Goal: Task Accomplishment & Management: Use online tool/utility

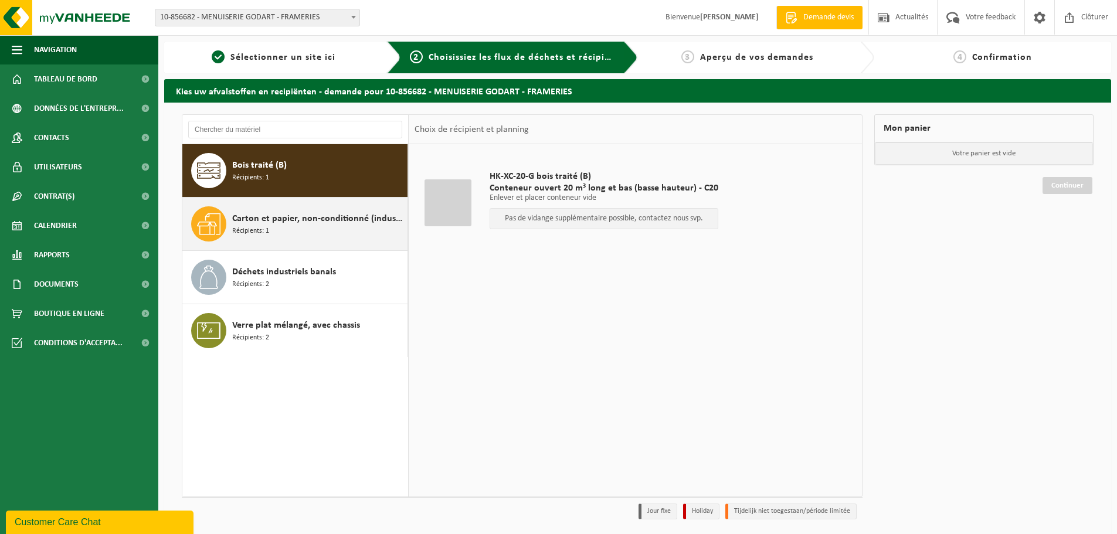
click at [326, 211] on div "Carton et papier, non-conditionné (industriel) Récipients: 1" at bounding box center [318, 223] width 172 height 35
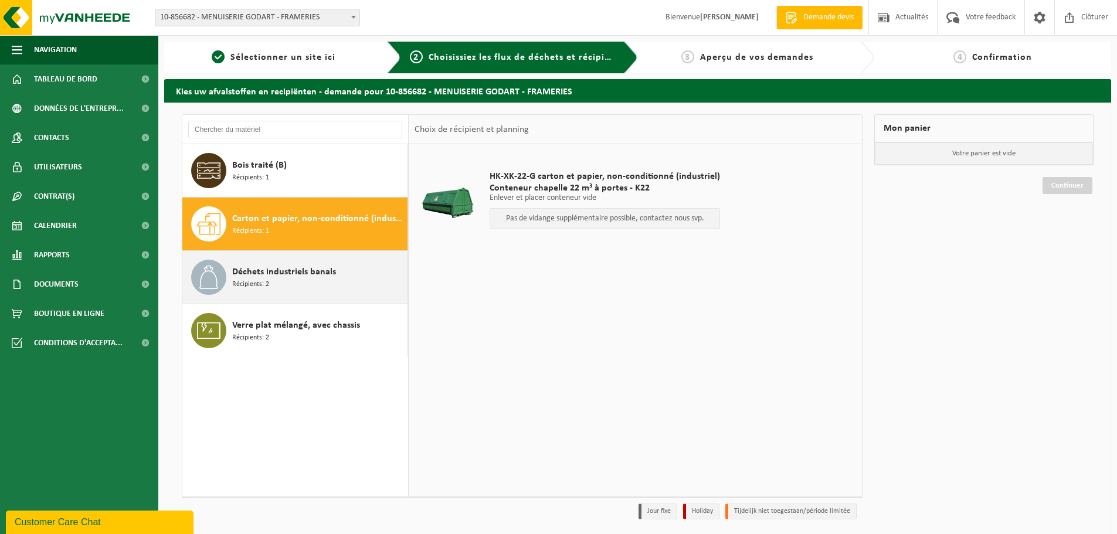
click at [329, 271] on span "Déchets industriels banals" at bounding box center [284, 272] width 104 height 14
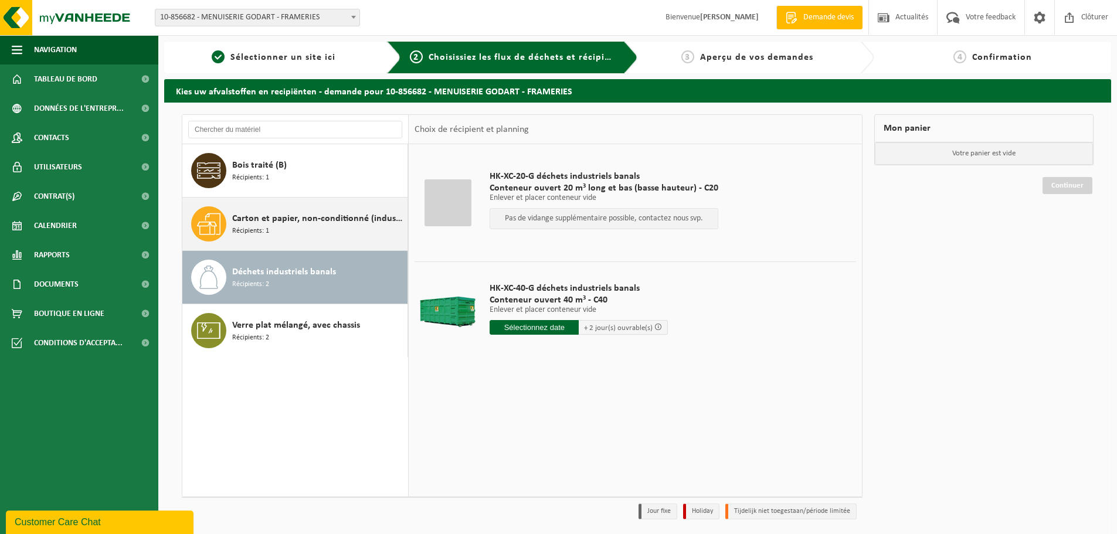
click at [322, 212] on span "Carton et papier, non-conditionné (industriel)" at bounding box center [318, 219] width 172 height 14
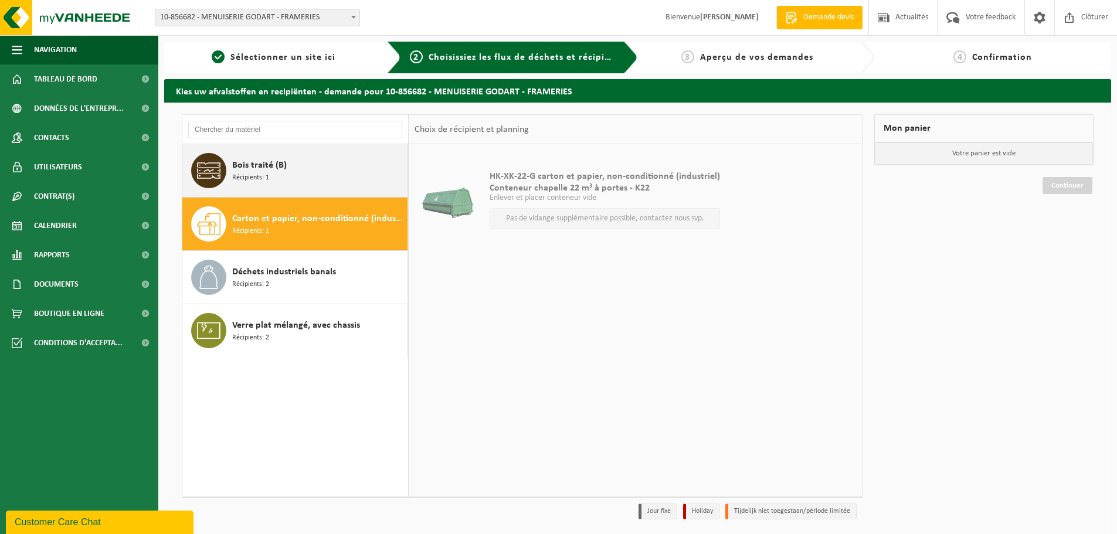
click at [320, 166] on div "Bois traité (B) Récipients: 1" at bounding box center [318, 170] width 172 height 35
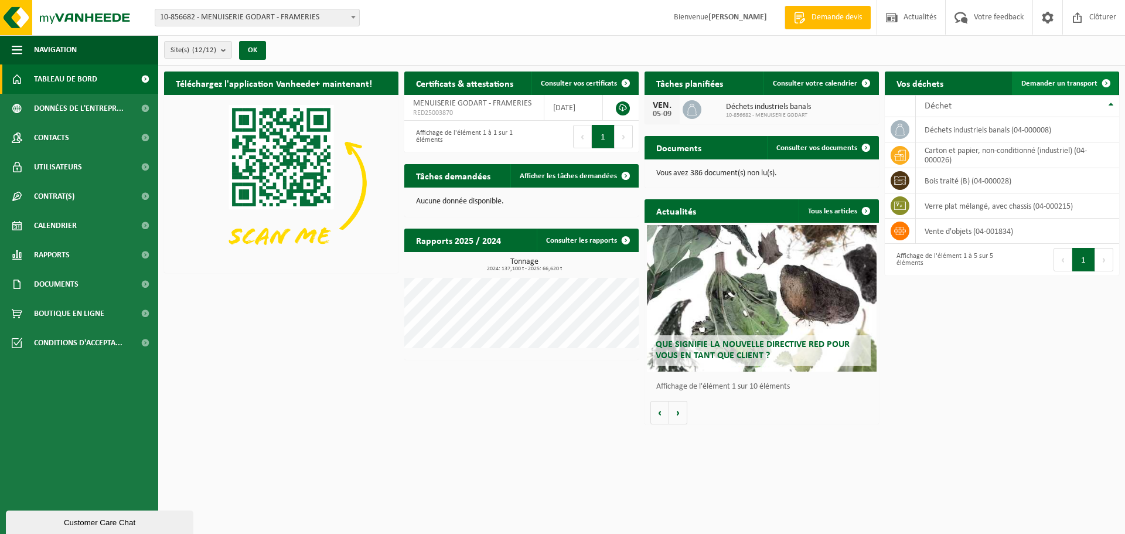
click at [1046, 84] on span "Demander un transport" at bounding box center [1060, 84] width 76 height 8
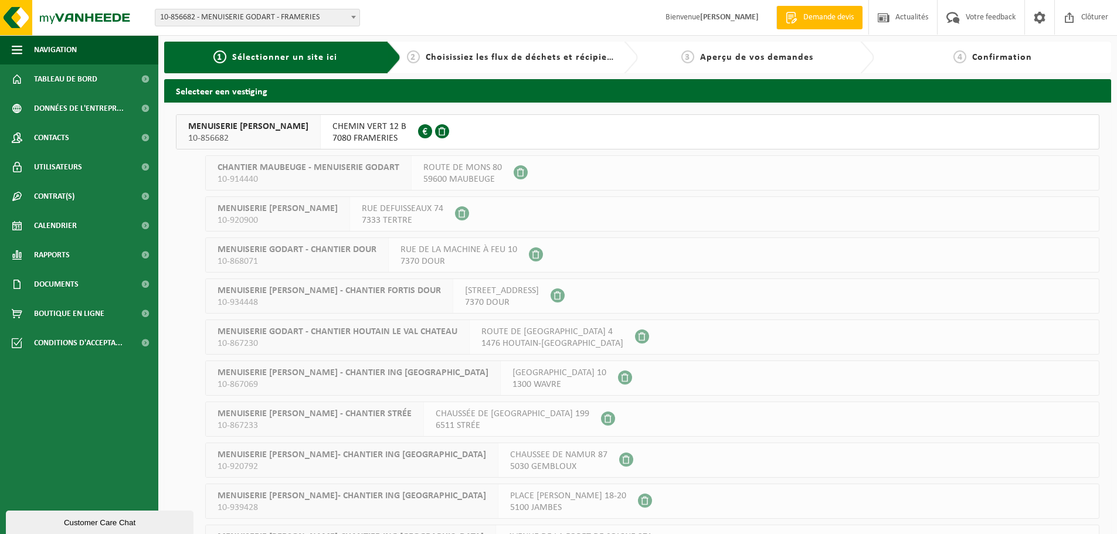
click at [332, 126] on span "CHEMIN VERT 12 B" at bounding box center [369, 127] width 74 height 12
